Goal: Information Seeking & Learning: Learn about a topic

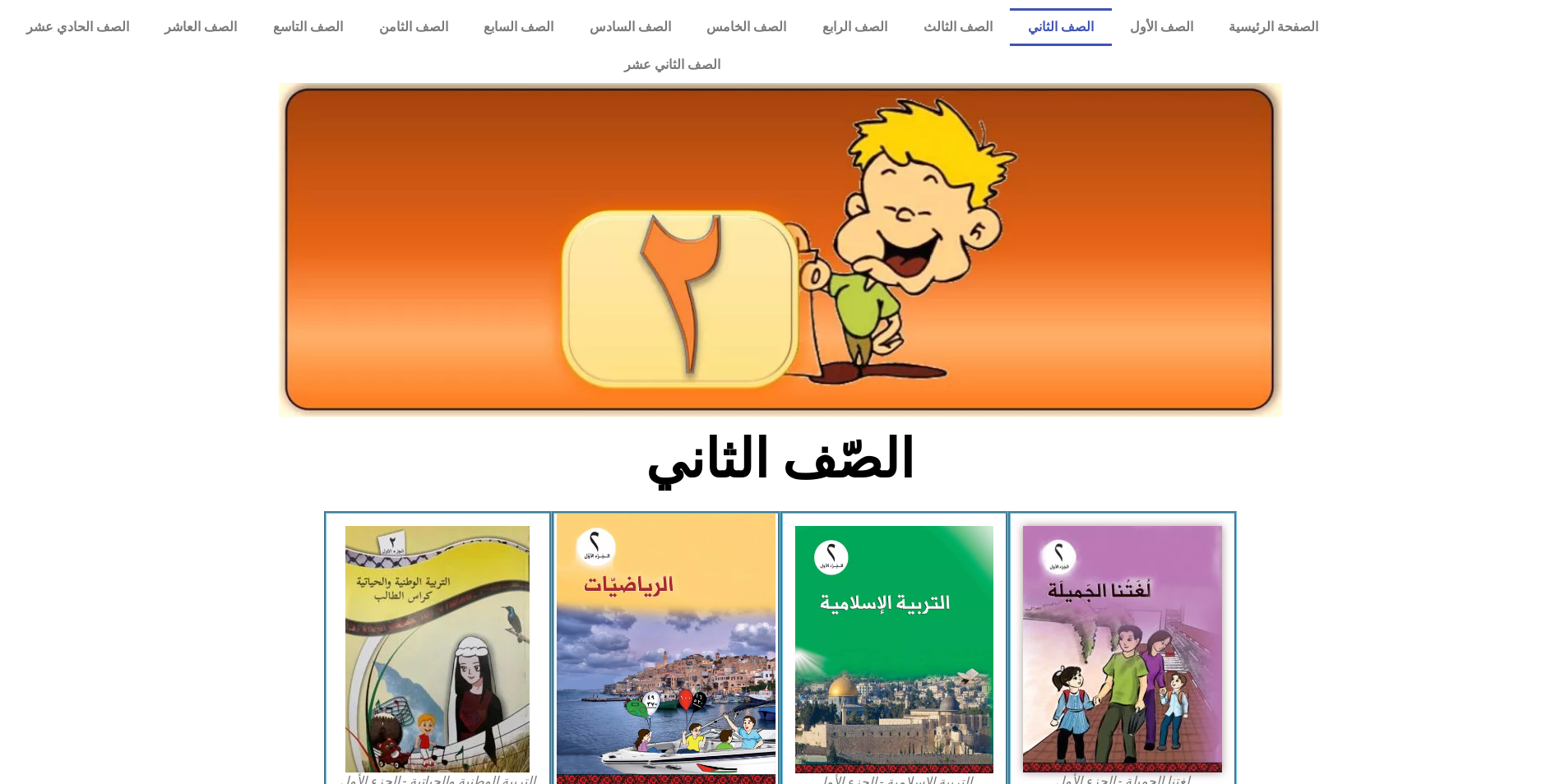
click at [722, 666] on img at bounding box center [666, 648] width 219 height 270
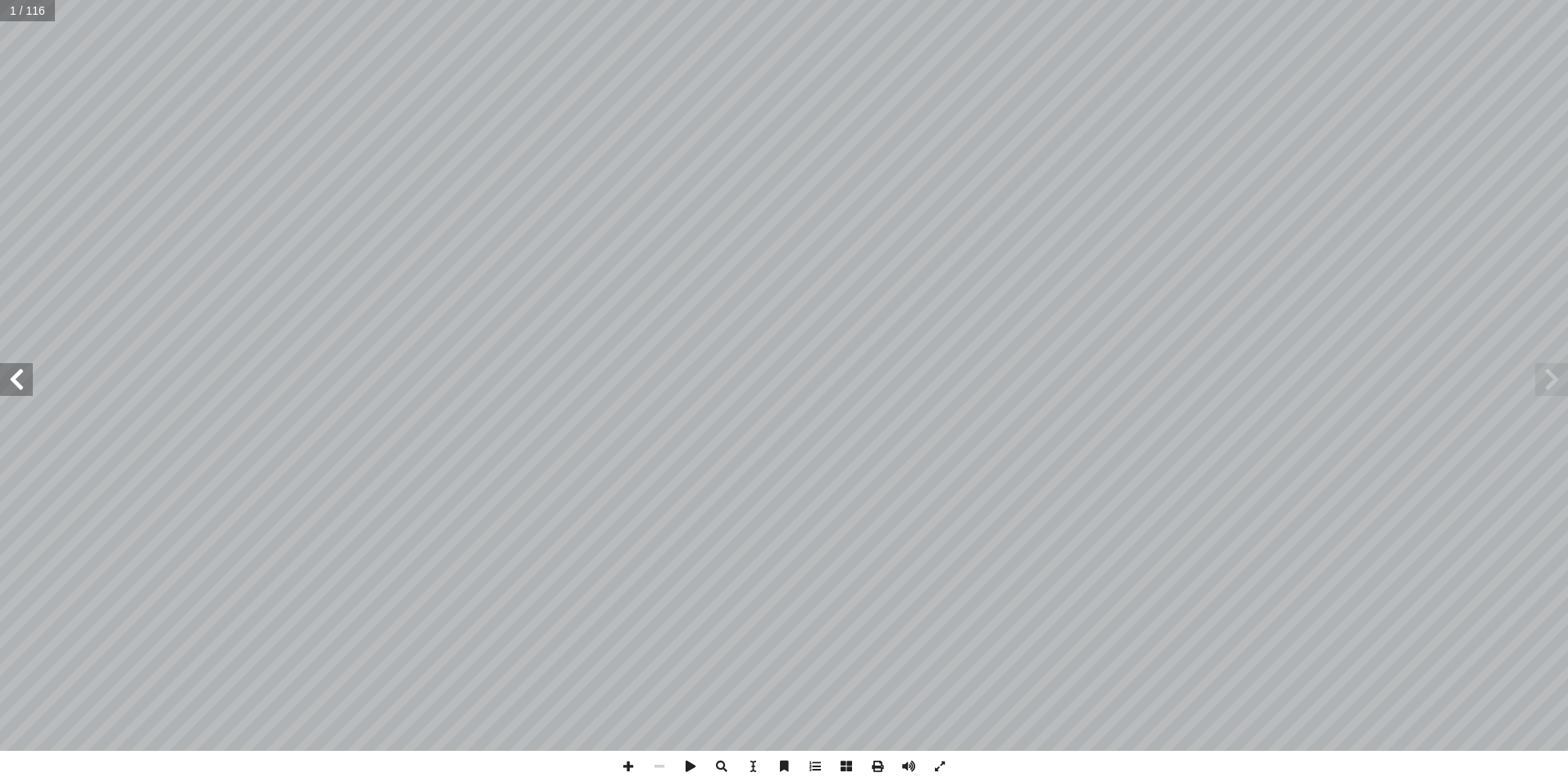
click at [15, 371] on span at bounding box center [16, 380] width 33 height 33
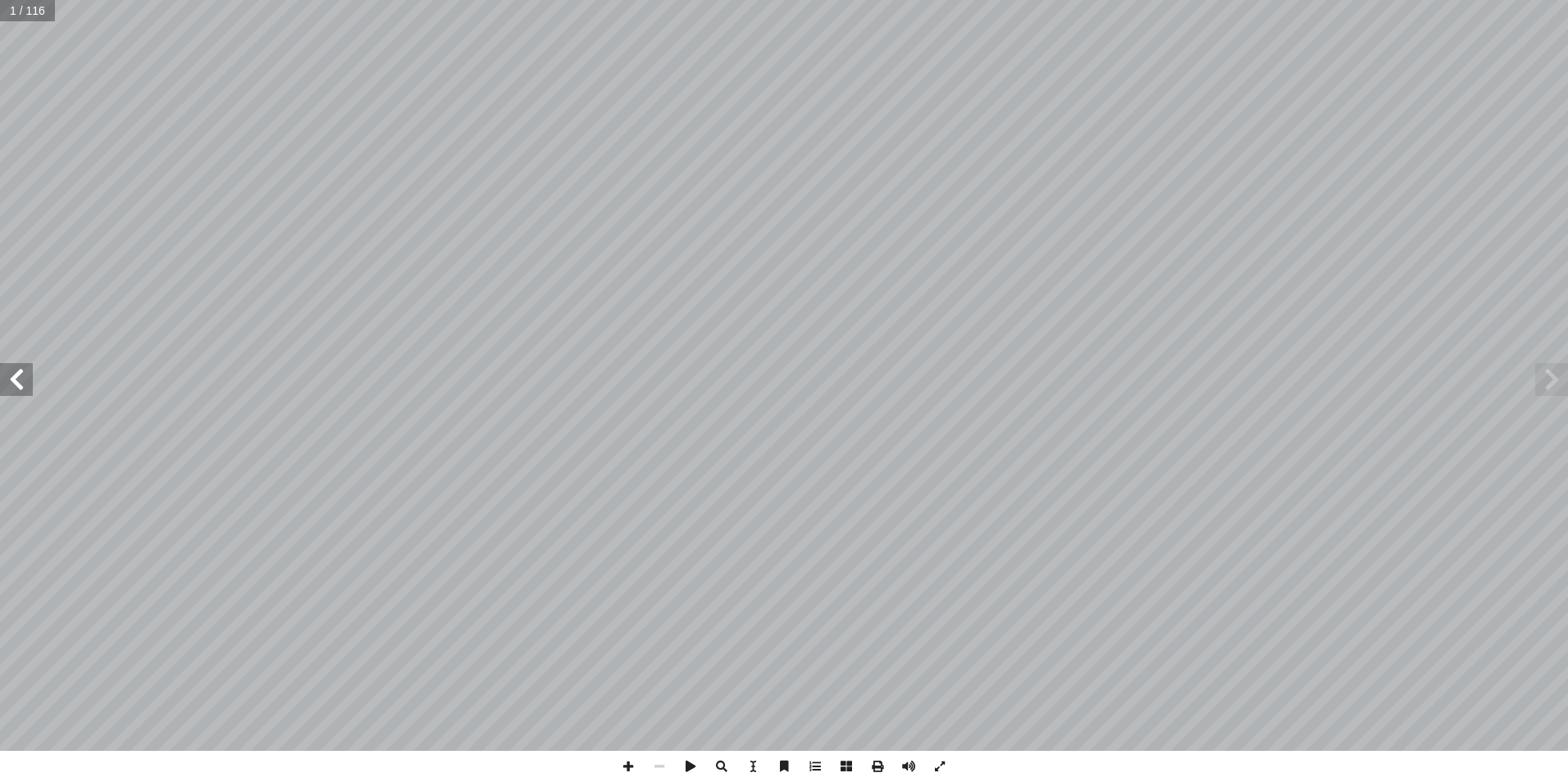
click at [15, 371] on span at bounding box center [16, 380] width 33 height 33
click at [16, 371] on span at bounding box center [16, 380] width 33 height 33
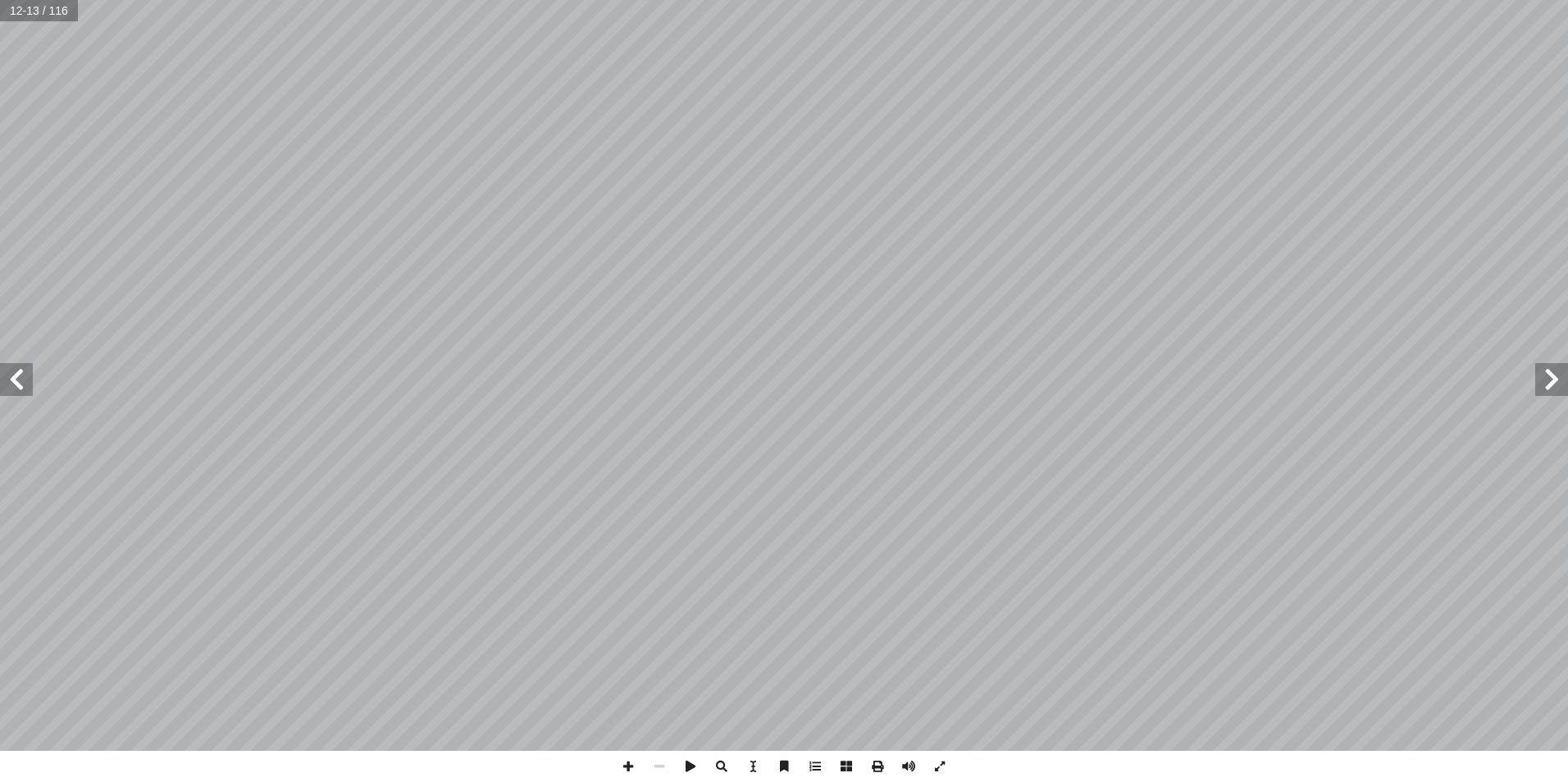
click at [16, 371] on span at bounding box center [16, 380] width 33 height 33
click at [17, 373] on span at bounding box center [16, 380] width 33 height 33
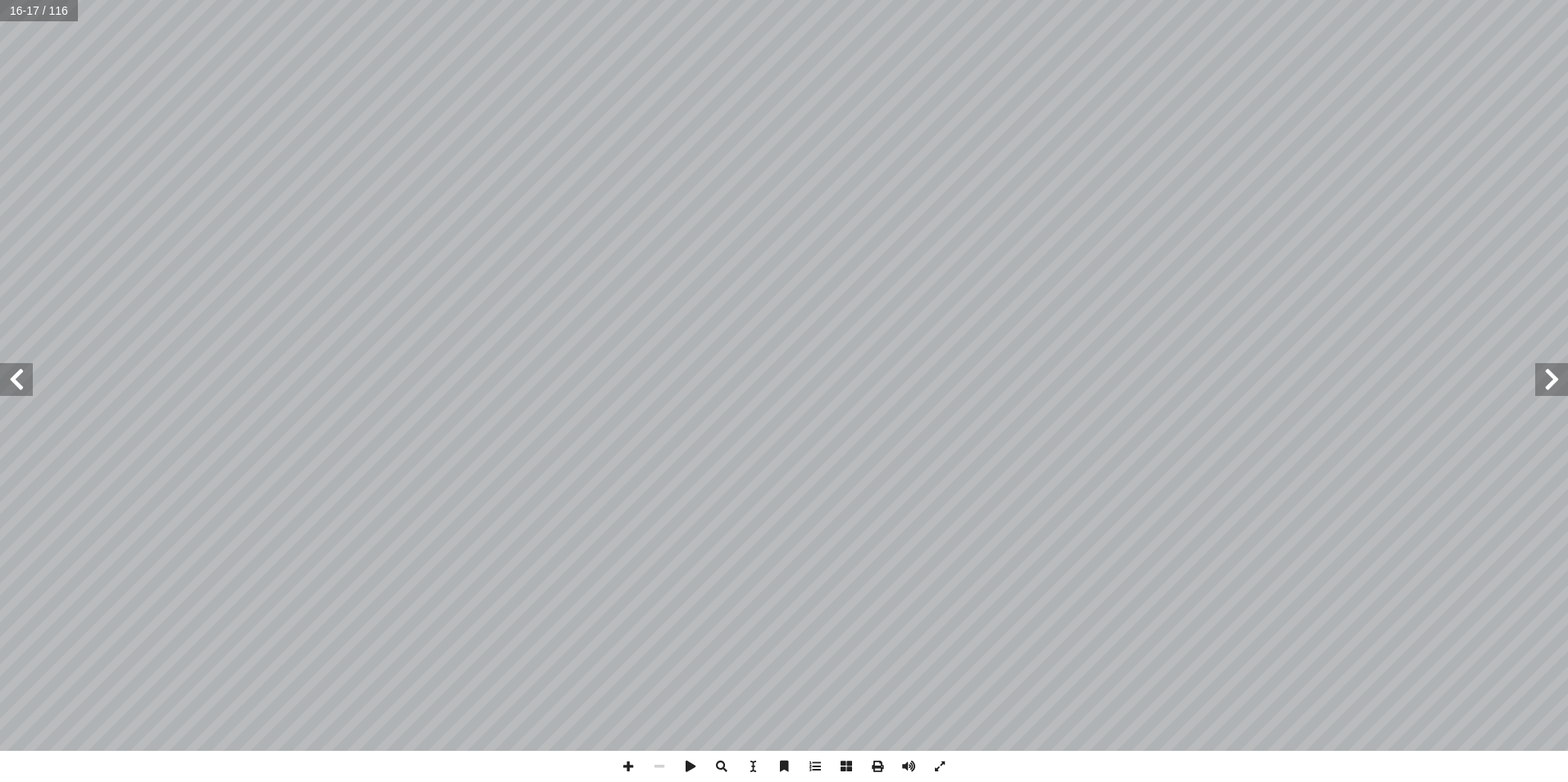
click at [17, 373] on span at bounding box center [16, 380] width 33 height 33
click at [24, 385] on span at bounding box center [16, 380] width 33 height 33
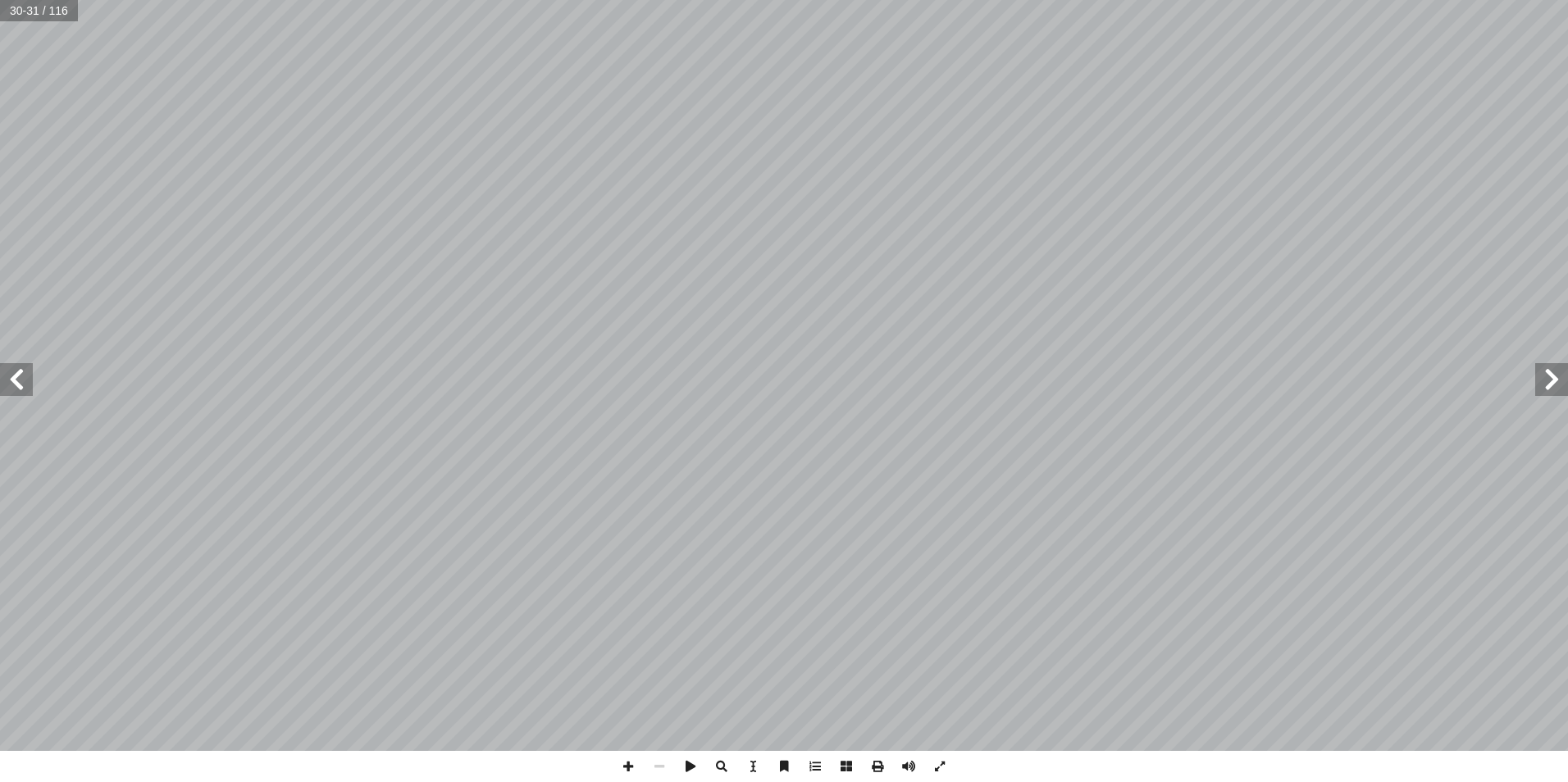
click at [24, 385] on span at bounding box center [16, 380] width 33 height 33
click at [15, 384] on span at bounding box center [16, 380] width 33 height 33
click at [622, 773] on span at bounding box center [628, 767] width 31 height 31
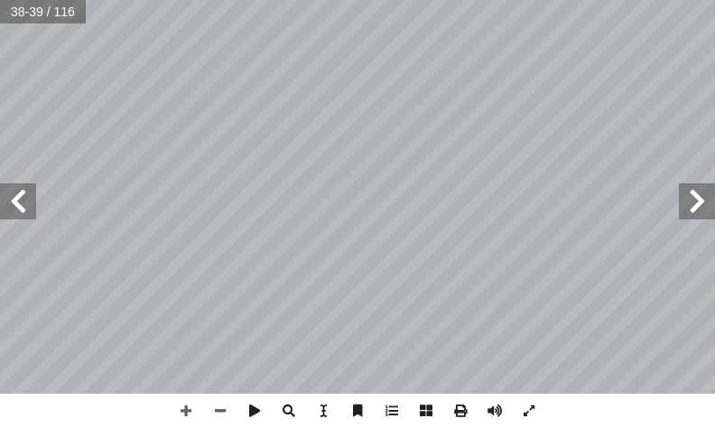
click at [7, 208] on span at bounding box center [18, 201] width 36 height 36
